Goal: Transaction & Acquisition: Purchase product/service

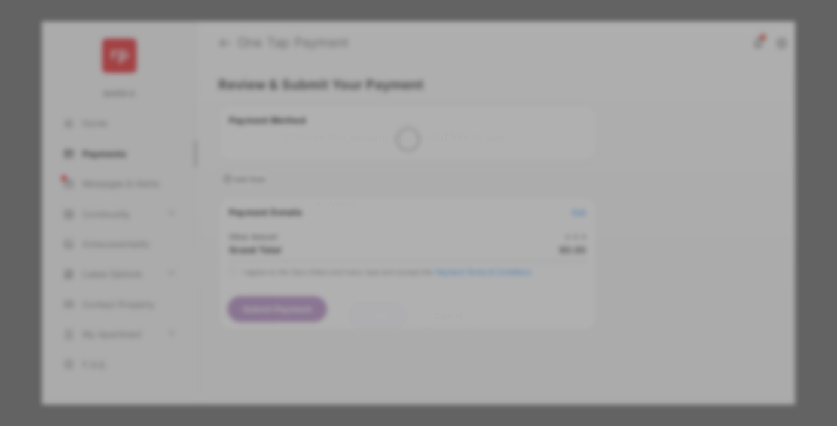
click at [396, 192] on div "Other Amount" at bounding box center [397, 202] width 194 height 20
type input "******"
click at [378, 301] on button "Save" at bounding box center [378, 315] width 60 height 29
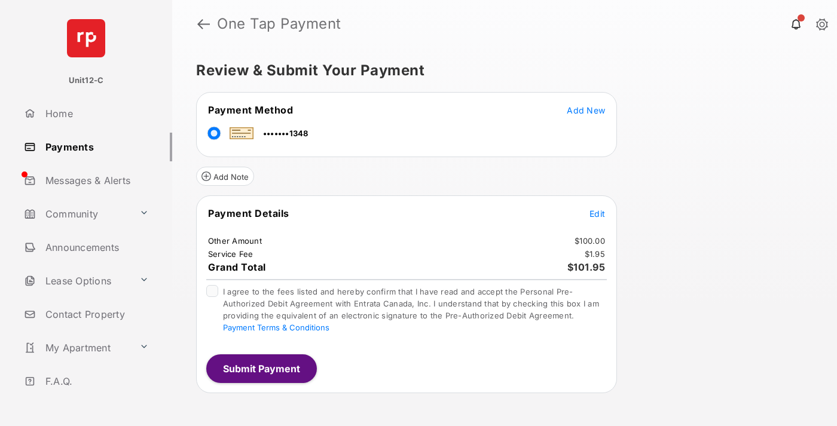
click at [597, 213] on span "Edit" at bounding box center [597, 214] width 16 height 10
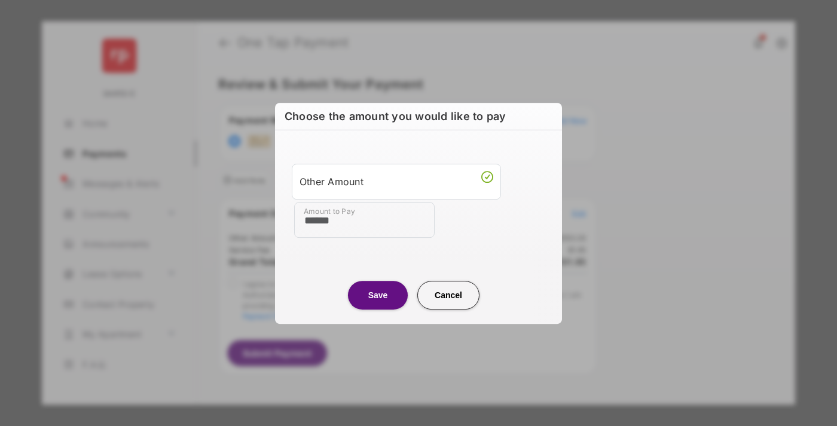
click at [378, 295] on button "Save" at bounding box center [378, 295] width 60 height 29
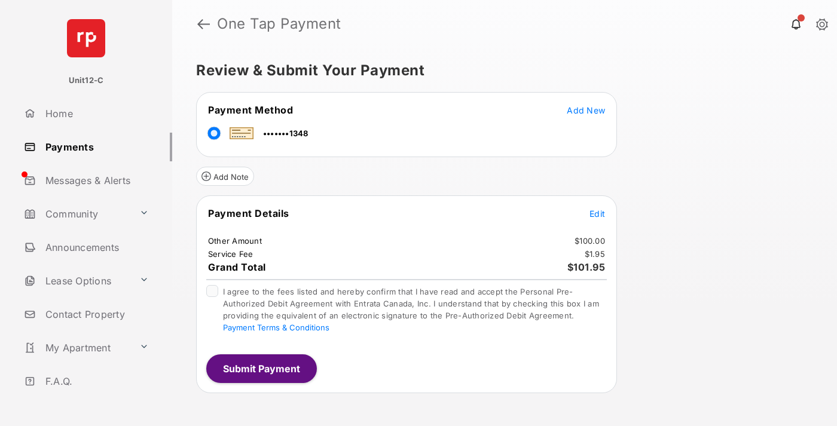
click at [261, 368] on button "Submit Payment" at bounding box center [261, 369] width 111 height 29
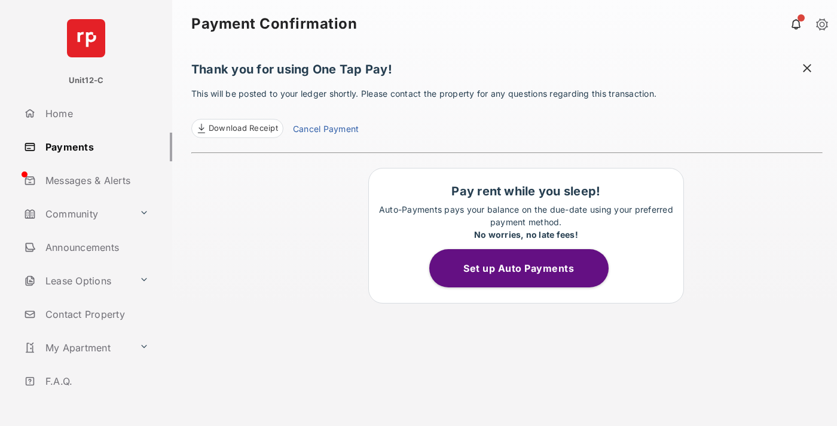
click at [807, 69] on span at bounding box center [807, 69] width 12 height 15
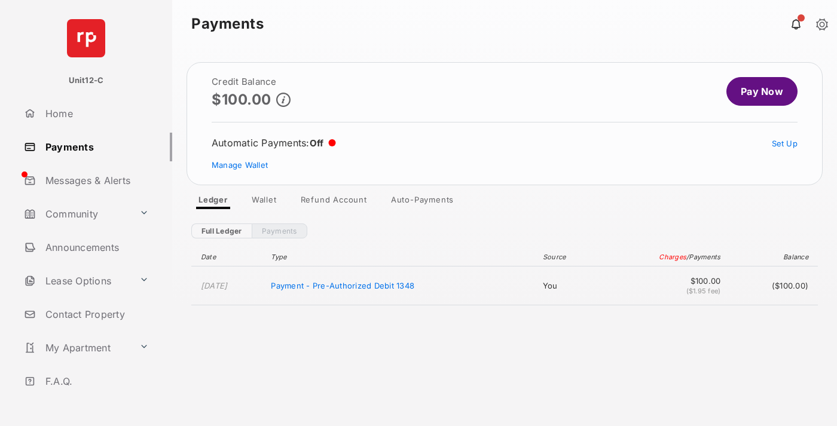
click at [240, 165] on link "Manage Wallet" at bounding box center [240, 165] width 56 height 10
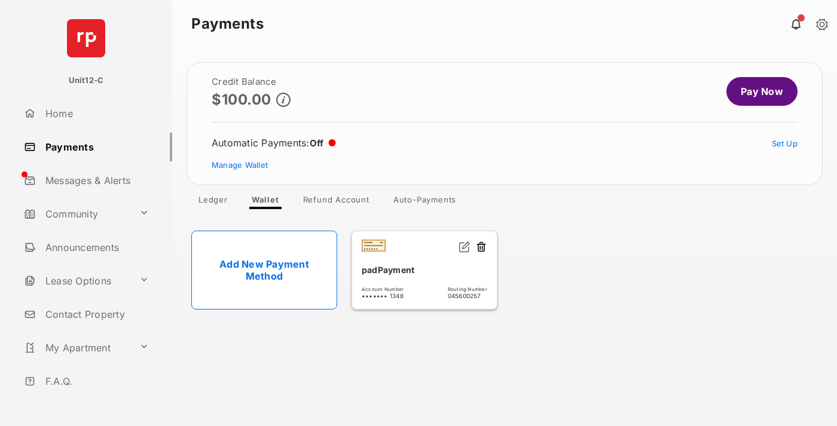
click at [481, 247] on button at bounding box center [481, 248] width 12 height 14
